Goal: Navigation & Orientation: Find specific page/section

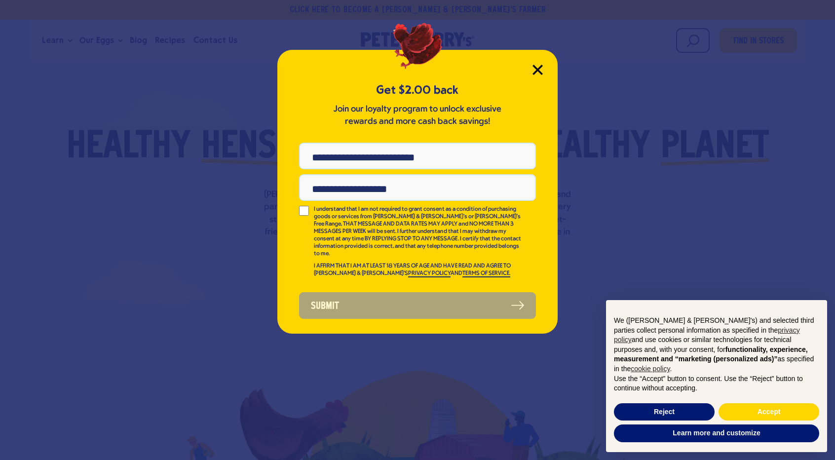
click at [537, 68] on icon "Close Modal" at bounding box center [537, 69] width 9 height 9
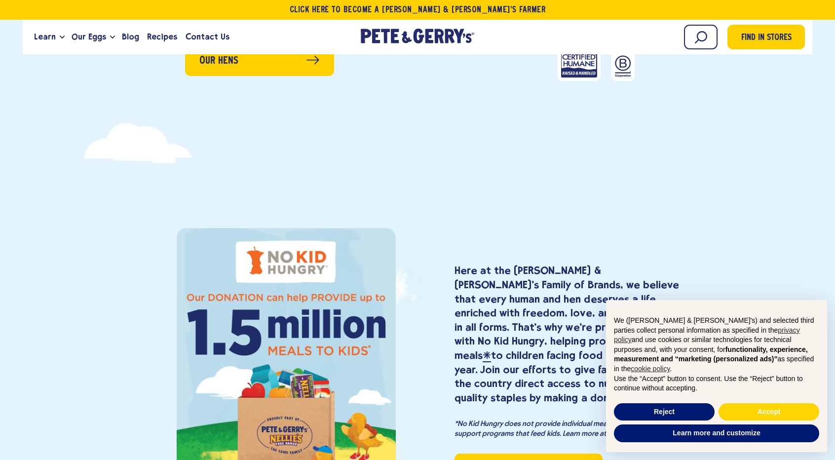
scroll to position [430, 0]
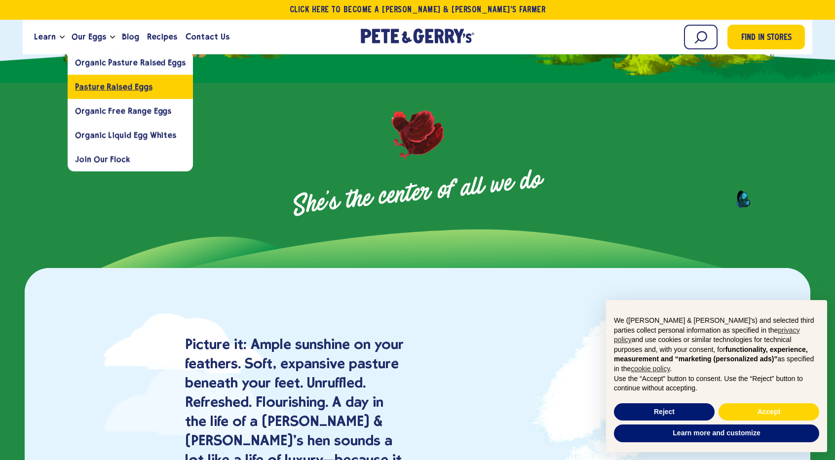
click at [89, 79] on link "Pasture Raised Eggs" at bounding box center [130, 87] width 125 height 24
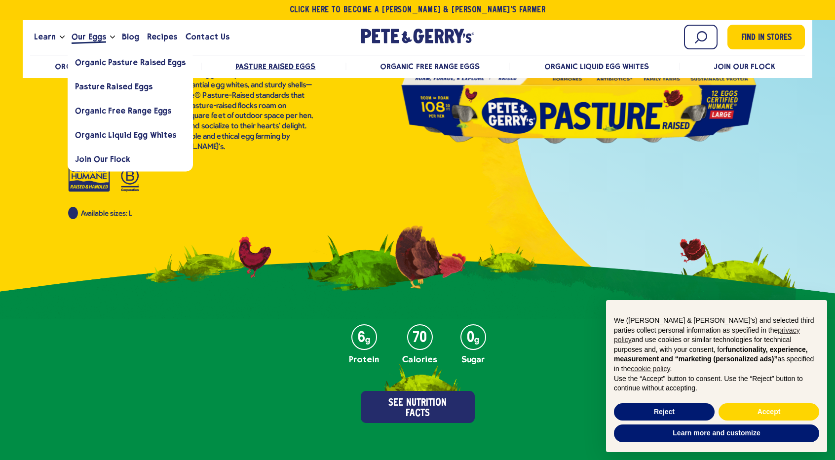
scroll to position [61, 0]
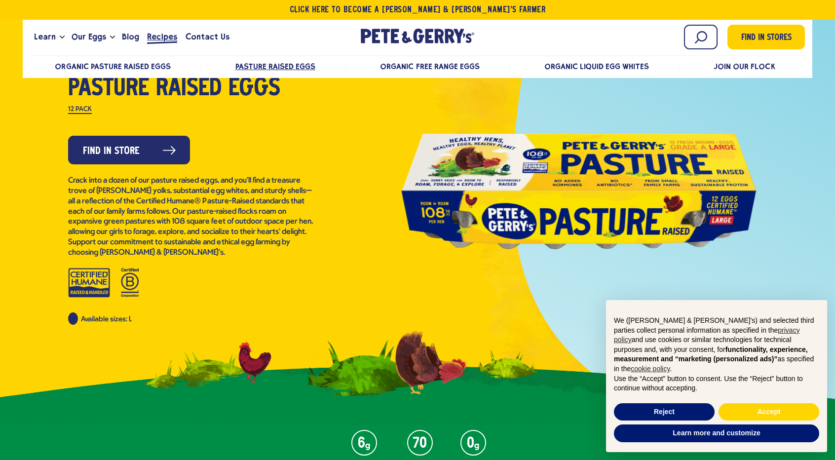
click at [157, 39] on span "Recipes" at bounding box center [162, 37] width 30 height 12
